Goal: Task Accomplishment & Management: Manage account settings

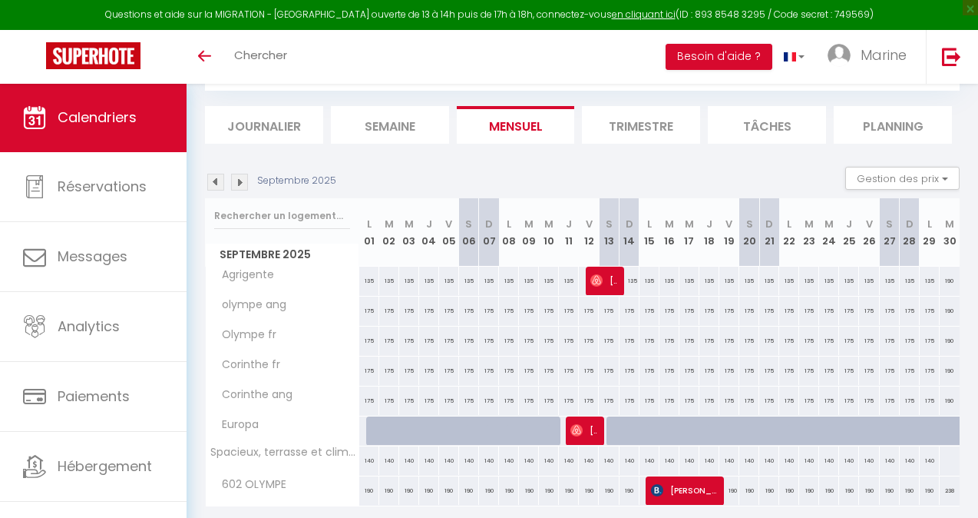
click at [220, 181] on img at bounding box center [215, 182] width 17 height 17
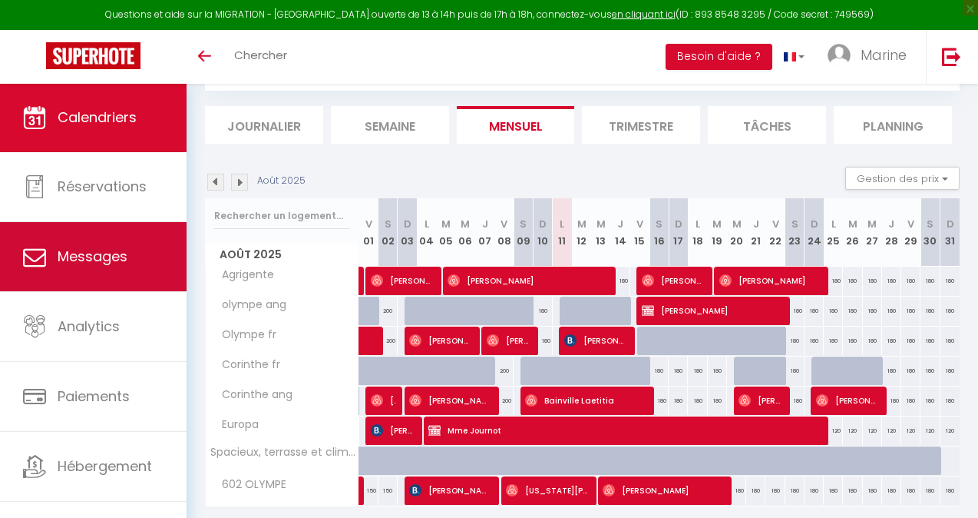
click at [79, 263] on span "Messages" at bounding box center [93, 256] width 70 height 19
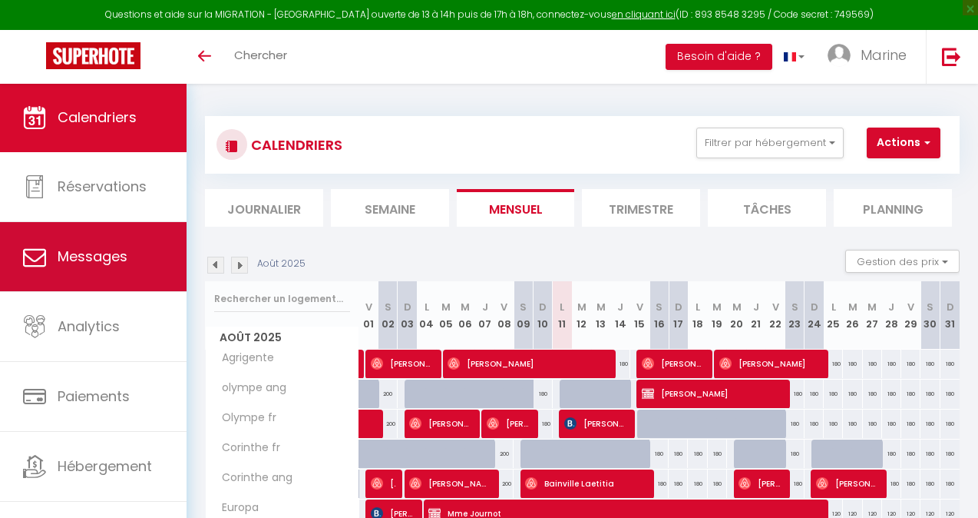
select select "message"
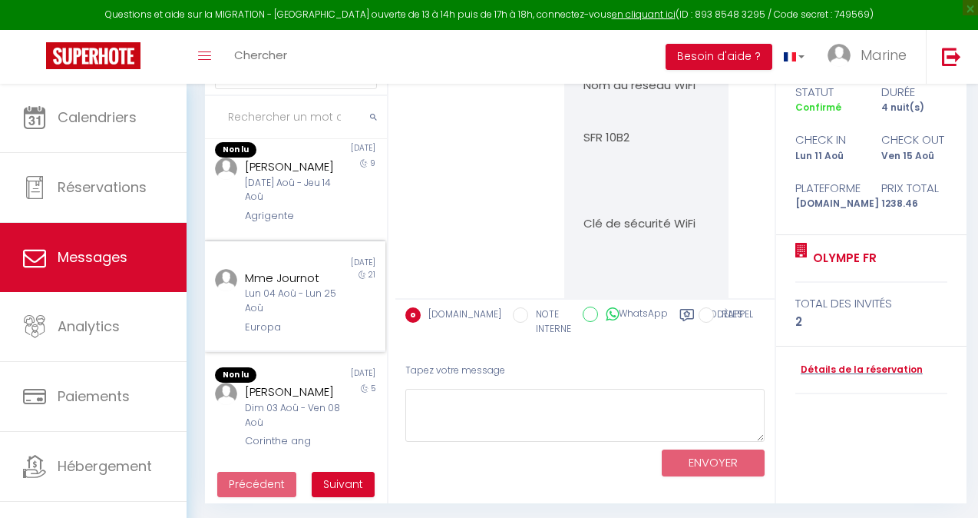
scroll to position [811, 0]
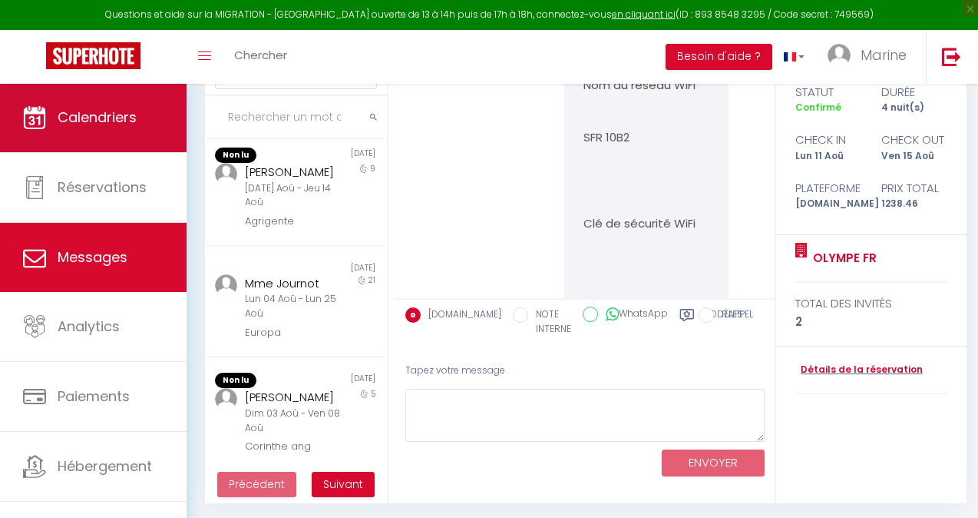
click at [67, 124] on span "Calendriers" at bounding box center [97, 117] width 79 height 19
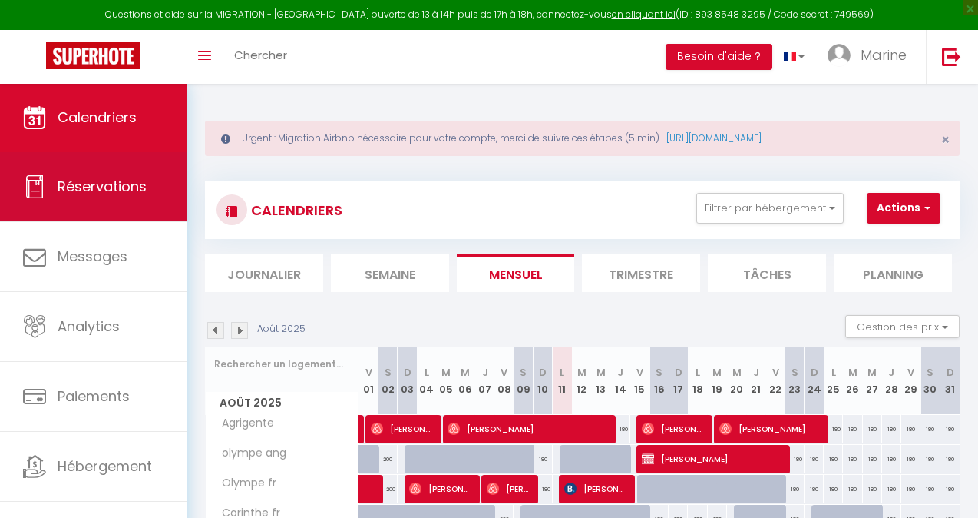
click at [65, 197] on link "Réservations" at bounding box center [93, 186] width 187 height 69
select select "not_cancelled"
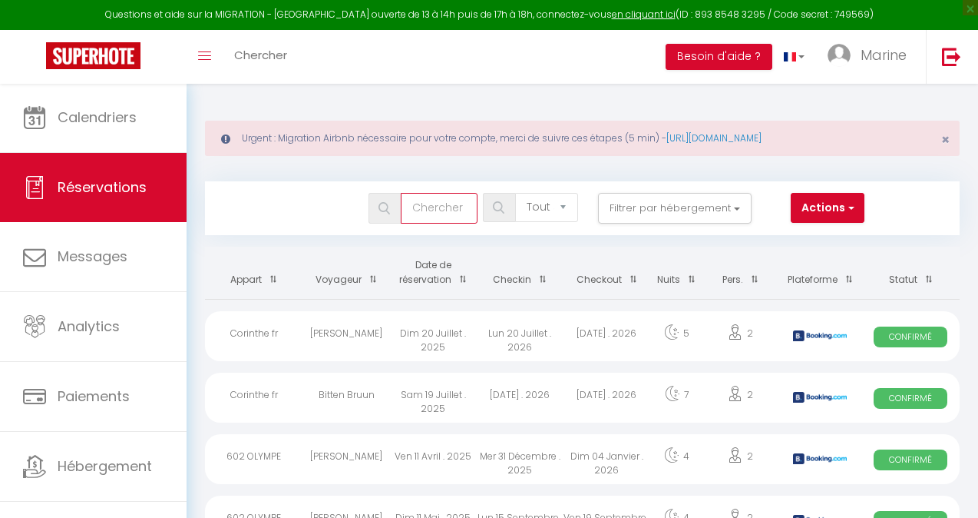
click at [435, 209] on input "text" at bounding box center [439, 208] width 77 height 31
type input "[PERSON_NAME]"
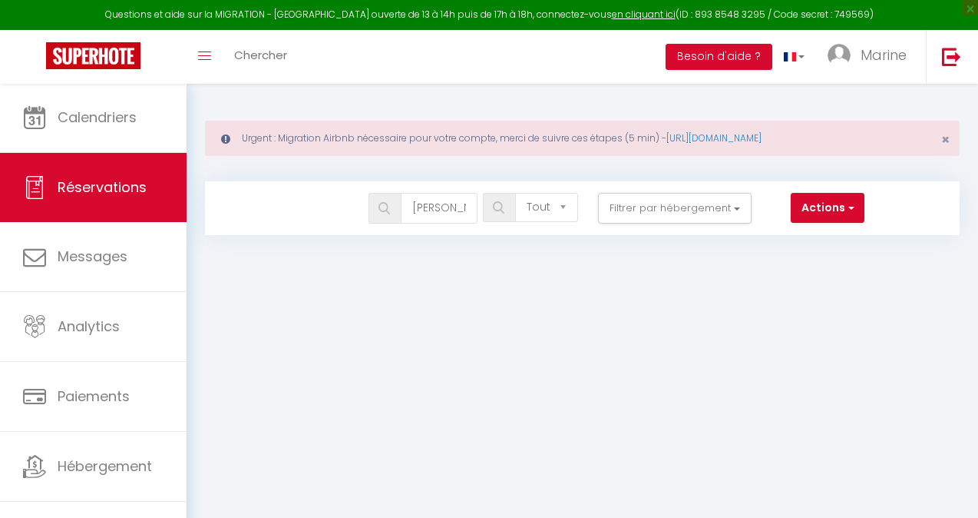
click at [829, 207] on button "Actions" at bounding box center [828, 208] width 74 height 31
click at [756, 207] on div "Filtrer par hébergement EUROPA Europa Tanit Agrigente [GEOGRAPHIC_DATA] ang Oly…" at bounding box center [675, 208] width 174 height 31
click at [103, 188] on span "Réservations" at bounding box center [102, 186] width 89 height 19
